Goal: Task Accomplishment & Management: Complete application form

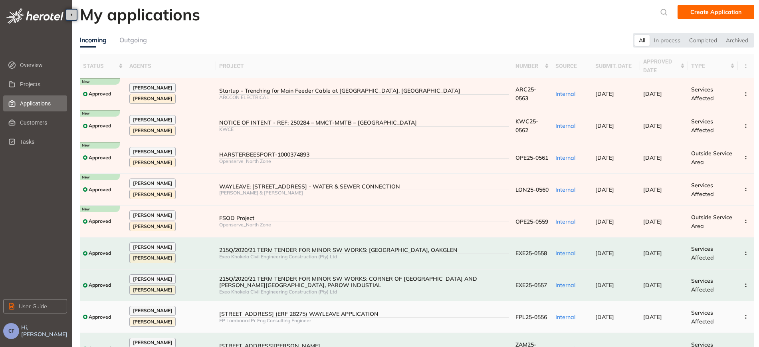
click at [515, 304] on td "FPL25-0556" at bounding box center [532, 317] width 40 height 32
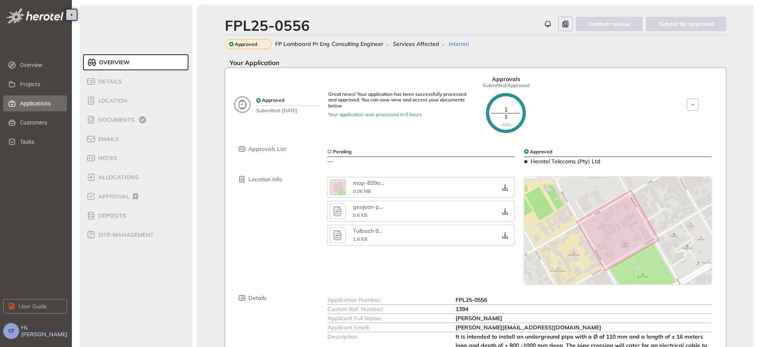
click at [38, 102] on span "Applications" at bounding box center [40, 103] width 41 height 16
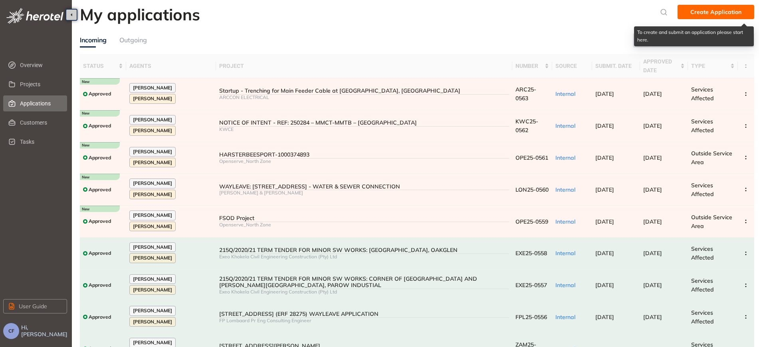
click at [706, 8] on span "Create Application" at bounding box center [715, 12] width 51 height 9
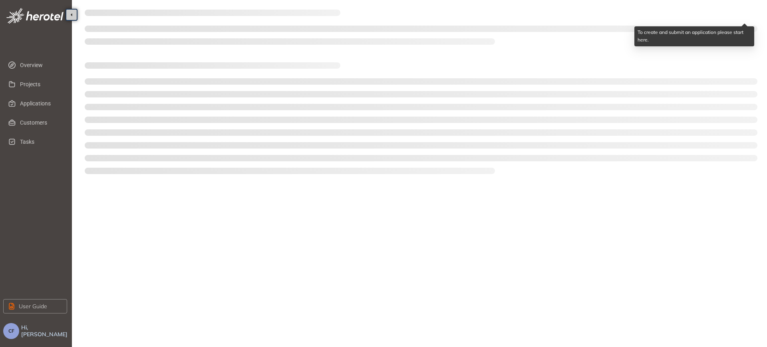
click at [706, 8] on div at bounding box center [421, 95] width 682 height 180
